Goal: Transaction & Acquisition: Purchase product/service

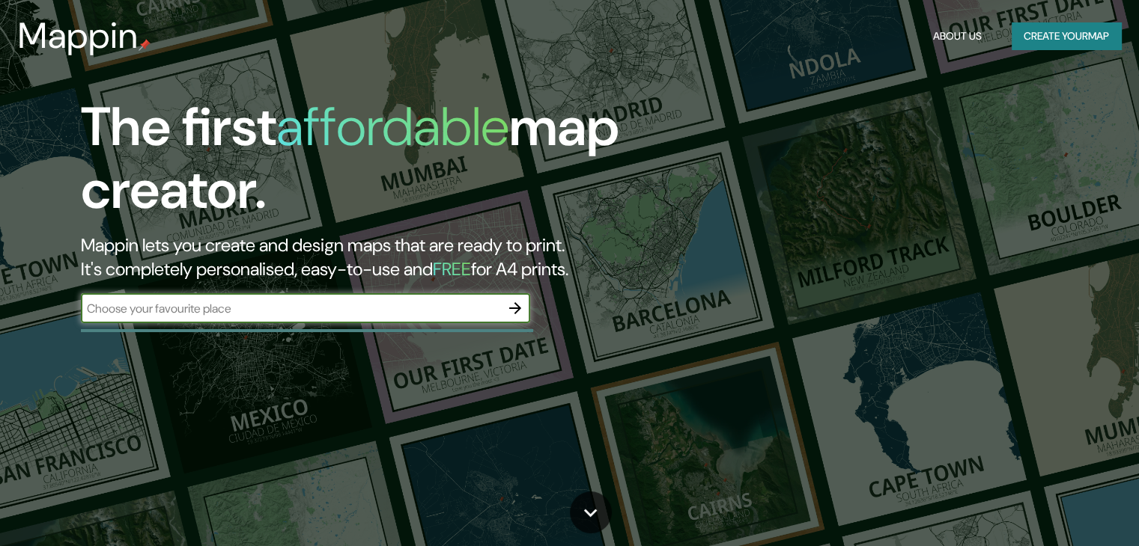
click at [1073, 43] on button "Create your map" at bounding box center [1065, 36] width 109 height 28
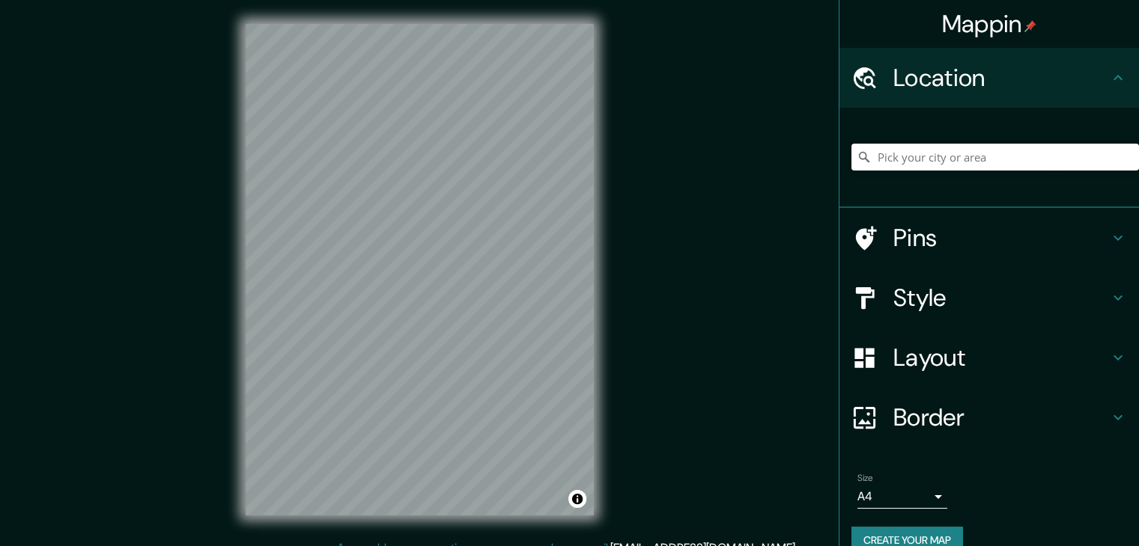
click at [1002, 151] on input "Pick your city or area" at bounding box center [994, 157] width 287 height 27
drag, startPoint x: 1100, startPoint y: 156, endPoint x: 952, endPoint y: 176, distance: 149.5
click at [952, 176] on div "[GEOGRAPHIC_DATA], [PERSON_NAME][GEOGRAPHIC_DATA], [GEOGRAPHIC_DATA][PERSON_NAM…" at bounding box center [994, 157] width 287 height 75
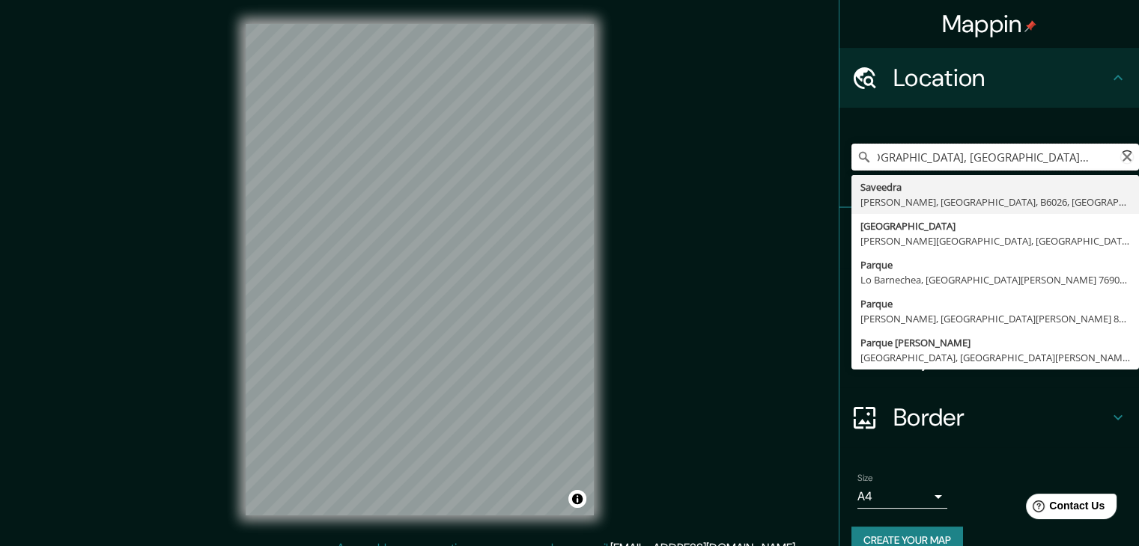
scroll to position [0, 0]
drag, startPoint x: 1095, startPoint y: 155, endPoint x: 856, endPoint y: 170, distance: 239.3
click at [856, 170] on input "[GEOGRAPHIC_DATA], [GEOGRAPHIC_DATA][PERSON_NAME] 8150000, [GEOGRAPHIC_DATA]" at bounding box center [994, 157] width 287 height 27
type input "Chil"
drag, startPoint x: 964, startPoint y: 156, endPoint x: 838, endPoint y: 157, distance: 125.8
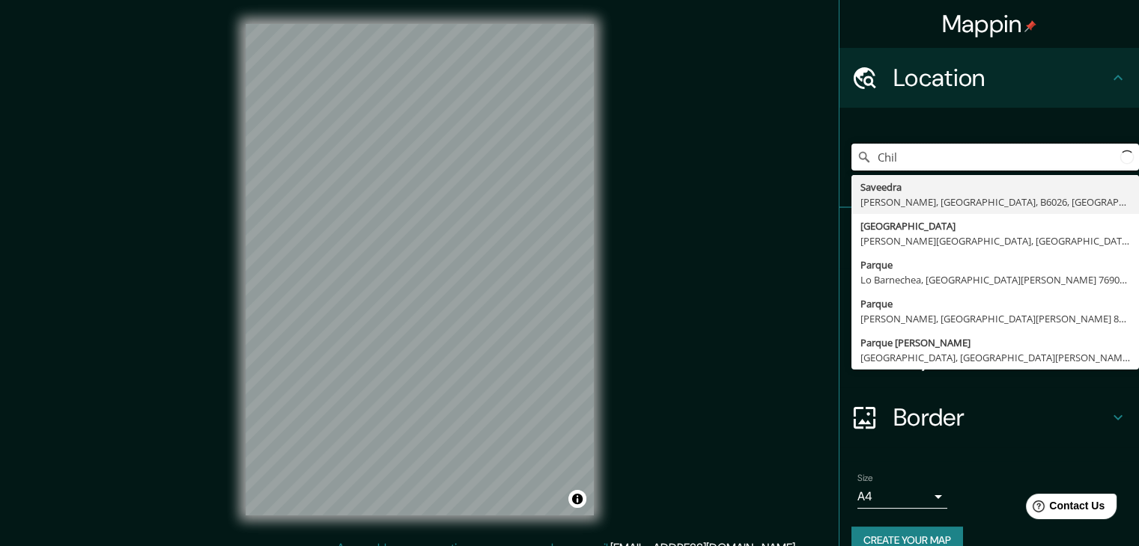
click at [839, 157] on div "[GEOGRAPHIC_DATA][PERSON_NAME], [GEOGRAPHIC_DATA] [GEOGRAPHIC_DATA][PERSON_NAME…" at bounding box center [988, 158] width 299 height 100
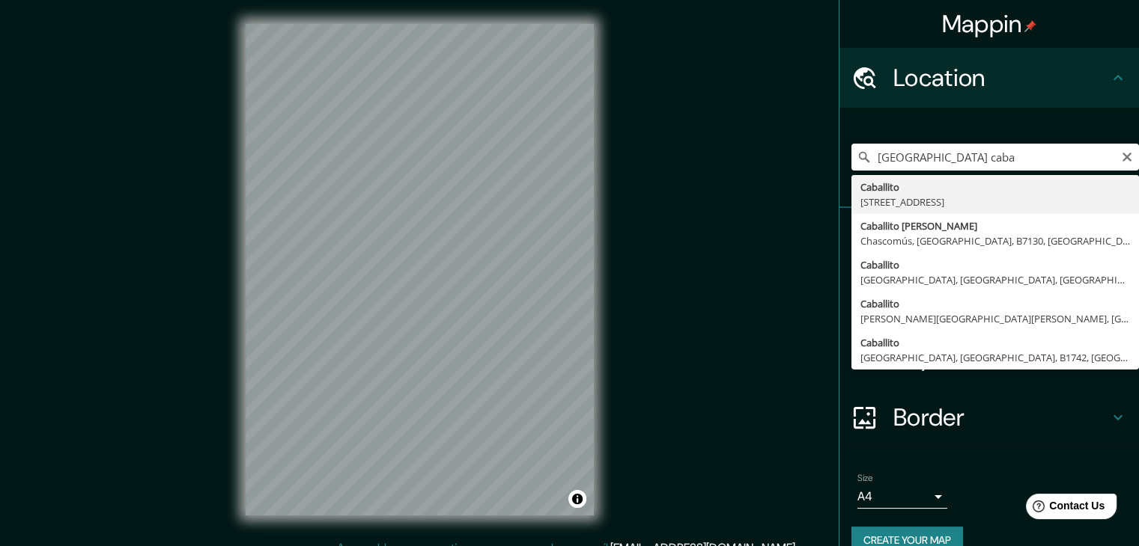
type input "[STREET_ADDRESS]"
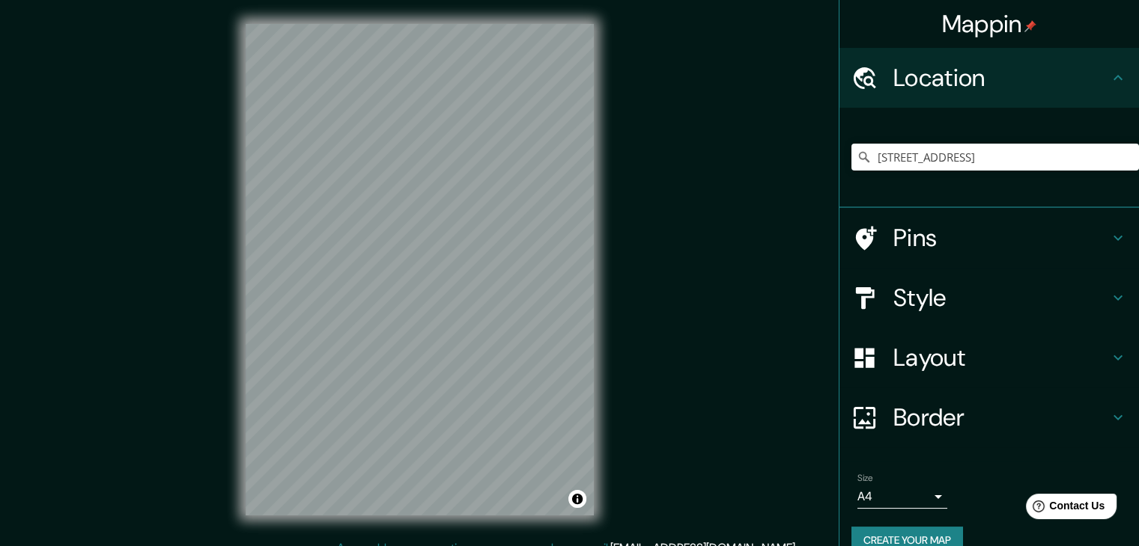
click at [511, 357] on div "Mappin Location [STREET_ADDRESS] Pins Style Layout Border Choose a border. Hint…" at bounding box center [569, 282] width 1139 height 564
